Goal: Find specific page/section: Find specific page/section

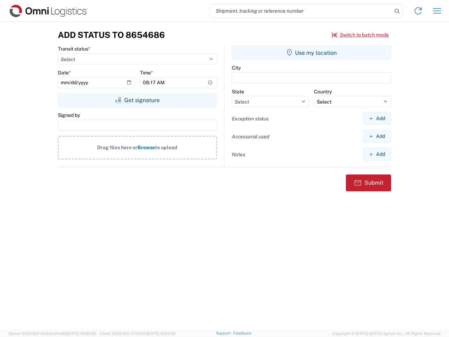
click at [301, 11] on input "search" at bounding box center [302, 10] width 182 height 13
click at [397, 11] on icon at bounding box center [397, 11] width 10 height 10
click at [418, 11] on icon at bounding box center [418, 10] width 11 height 11
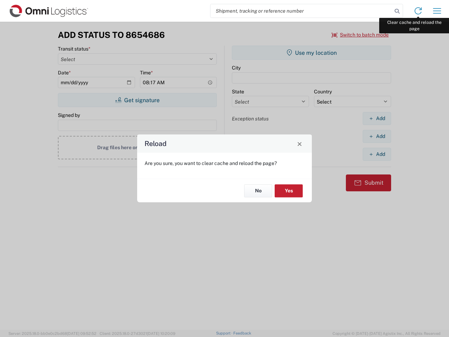
click at [437, 11] on div "Reload Are you sure, you want to clear cache and reload the page? No Yes" at bounding box center [224, 168] width 449 height 337
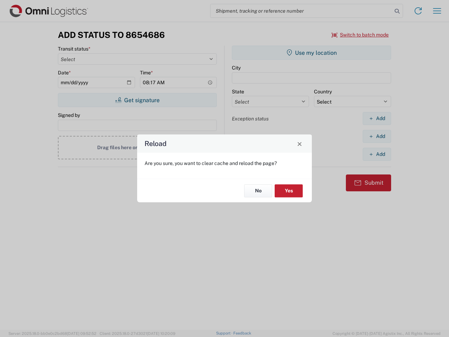
click at [360, 35] on div "Reload Are you sure, you want to clear cache and reload the page? No Yes" at bounding box center [224, 168] width 449 height 337
click at [137, 100] on div "Reload Are you sure, you want to clear cache and reload the page? No Yes" at bounding box center [224, 168] width 449 height 337
click at [312, 53] on div "Reload Are you sure, you want to clear cache and reload the page? No Yes" at bounding box center [224, 168] width 449 height 337
click at [377, 118] on div "Reload Are you sure, you want to clear cache and reload the page? No Yes" at bounding box center [224, 168] width 449 height 337
click at [377, 136] on div "Reload Are you sure, you want to clear cache and reload the page? No Yes" at bounding box center [224, 168] width 449 height 337
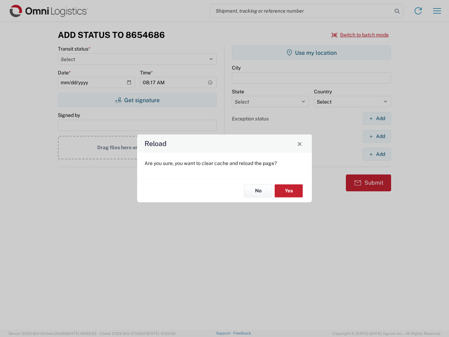
click at [377, 154] on div "Reload Are you sure, you want to clear cache and reload the page? No Yes" at bounding box center [224, 168] width 449 height 337
